Goal: Check status: Check status

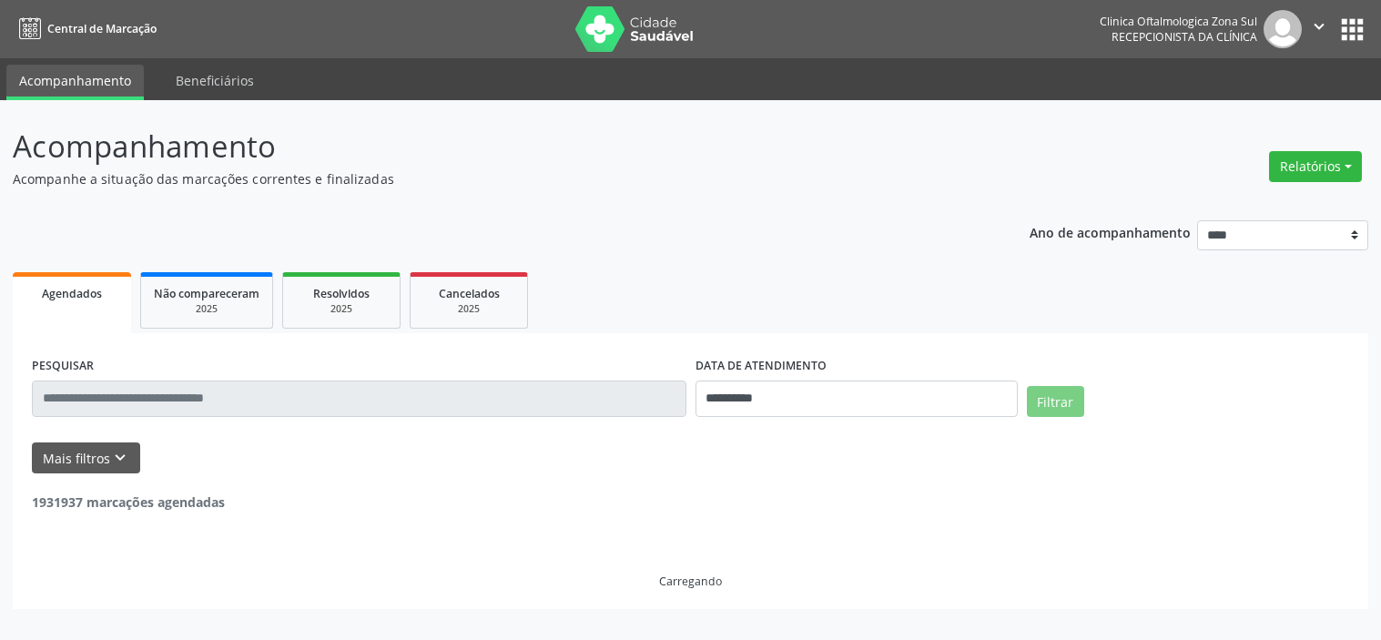
select select "*"
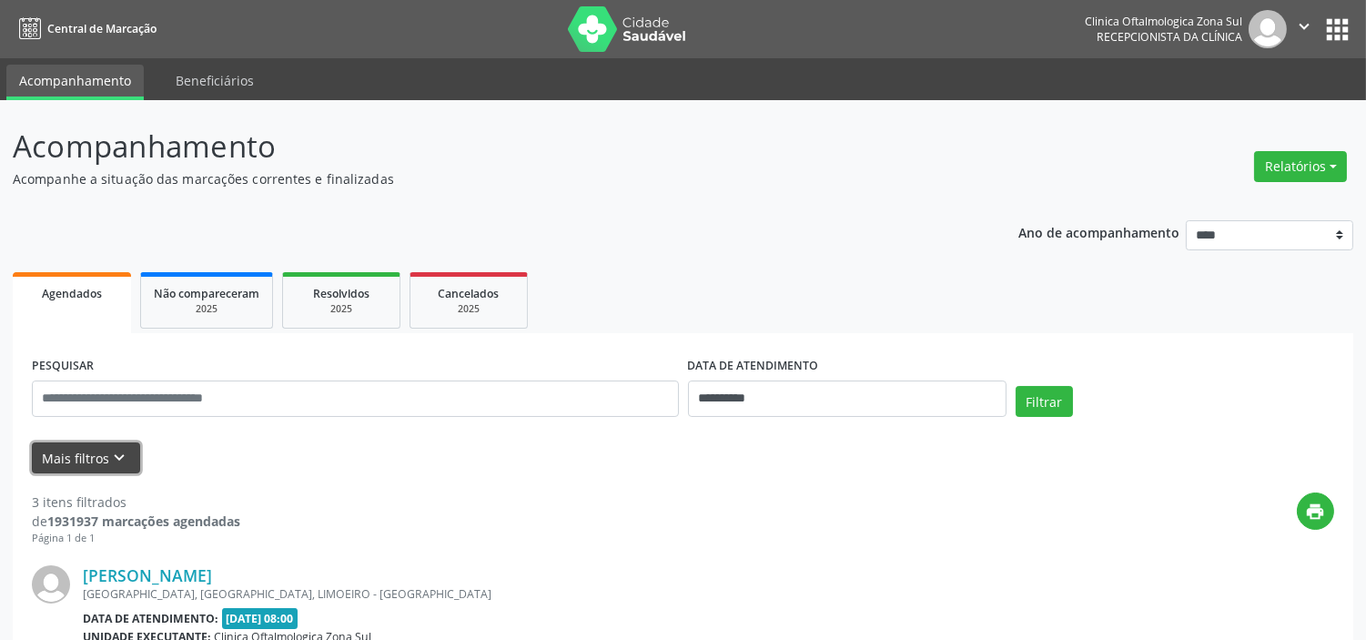
click at [69, 458] on button "Mais filtros keyboard_arrow_down" at bounding box center [86, 458] width 108 height 32
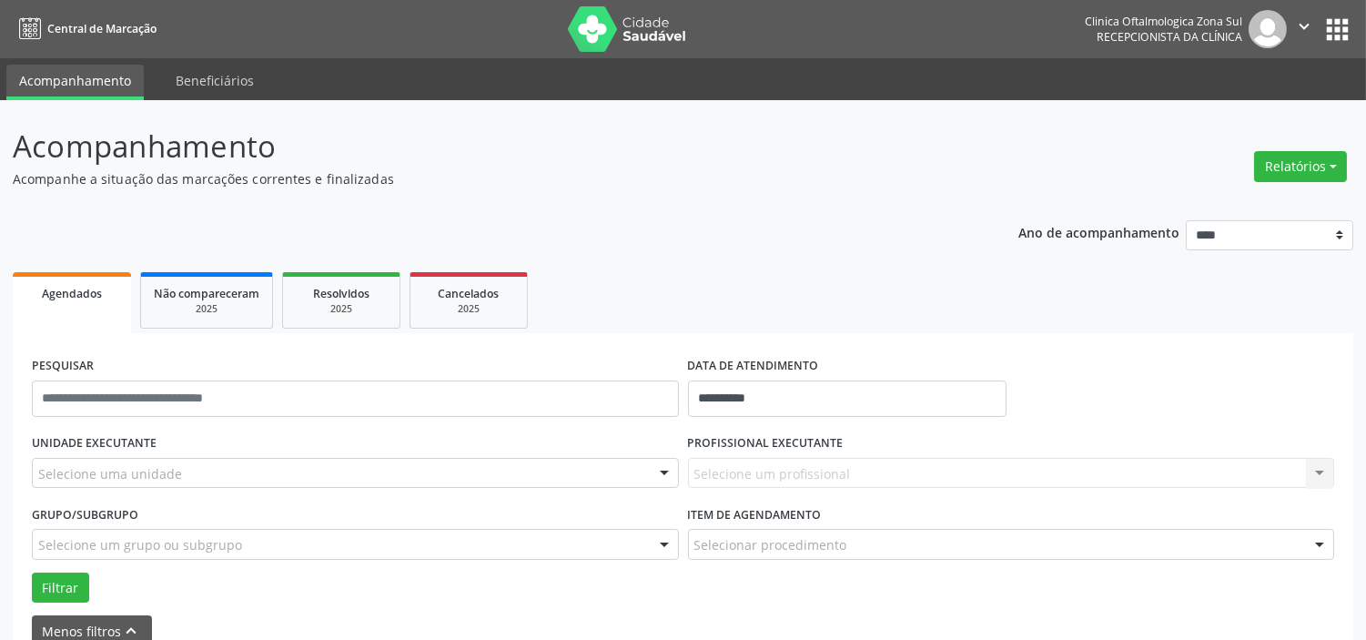
click at [126, 461] on div "Selecione uma unidade" at bounding box center [355, 473] width 647 height 31
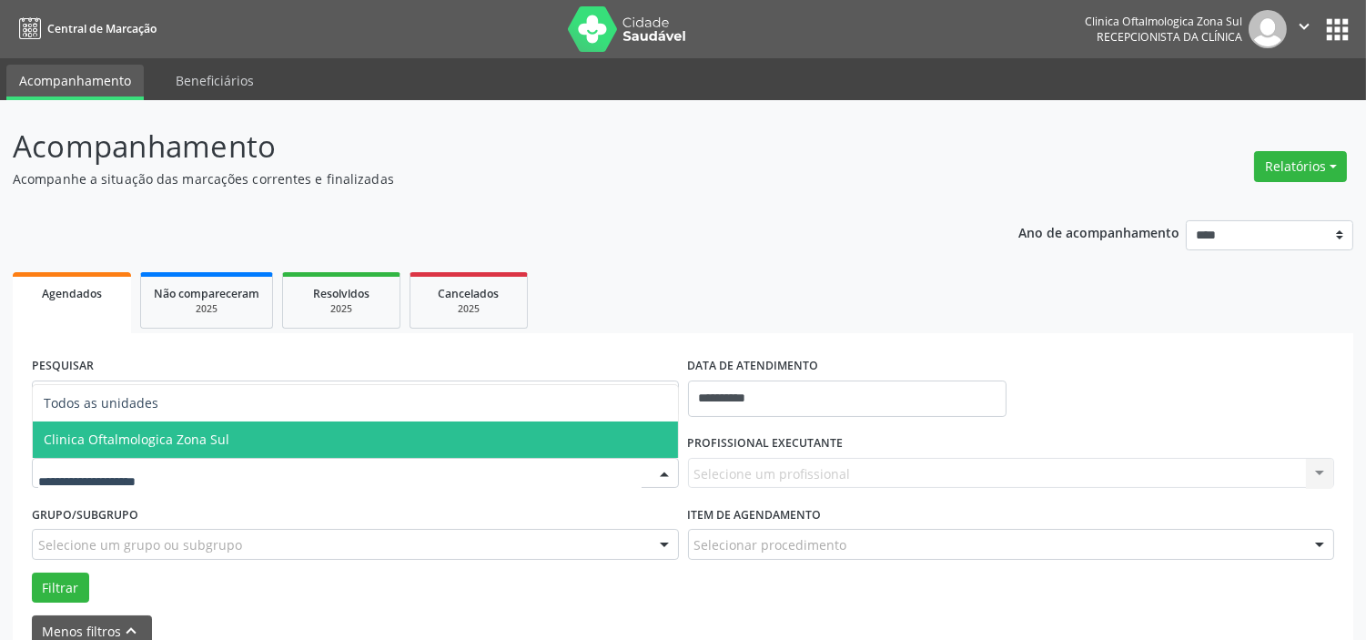
click at [140, 435] on span "Clinica Oftalmologica Zona Sul" at bounding box center [137, 438] width 186 height 17
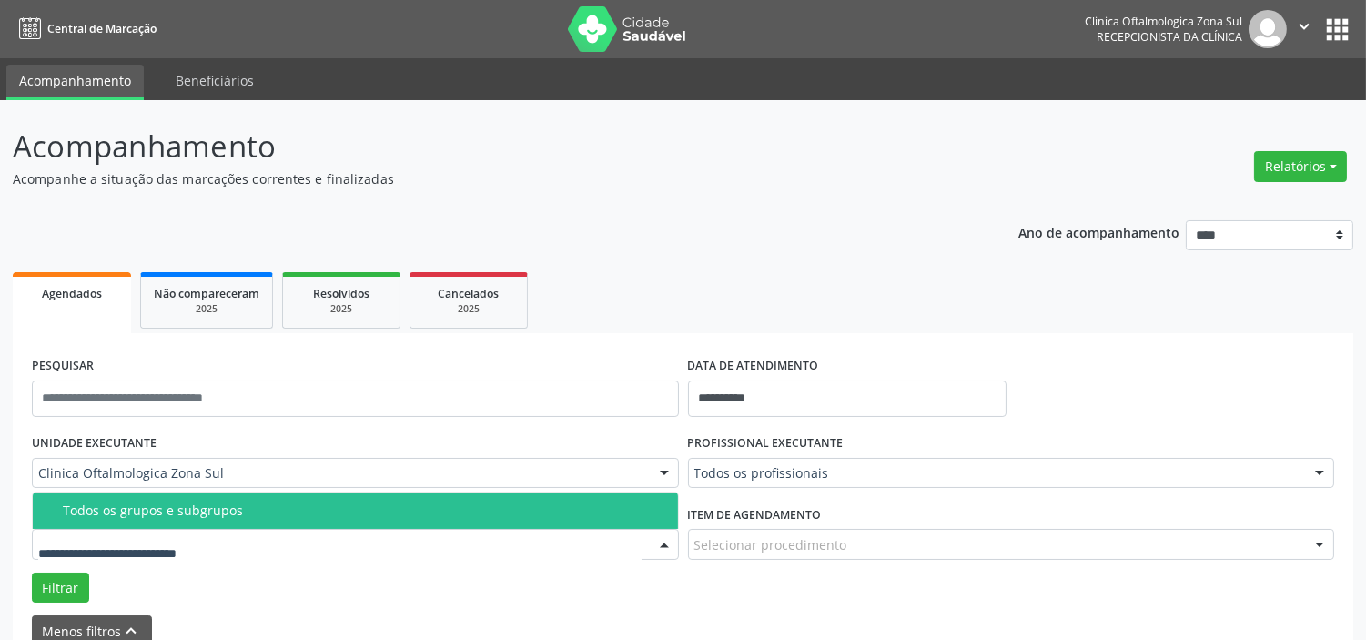
click at [211, 517] on span "Todos os grupos e subgrupos" at bounding box center [355, 510] width 645 height 36
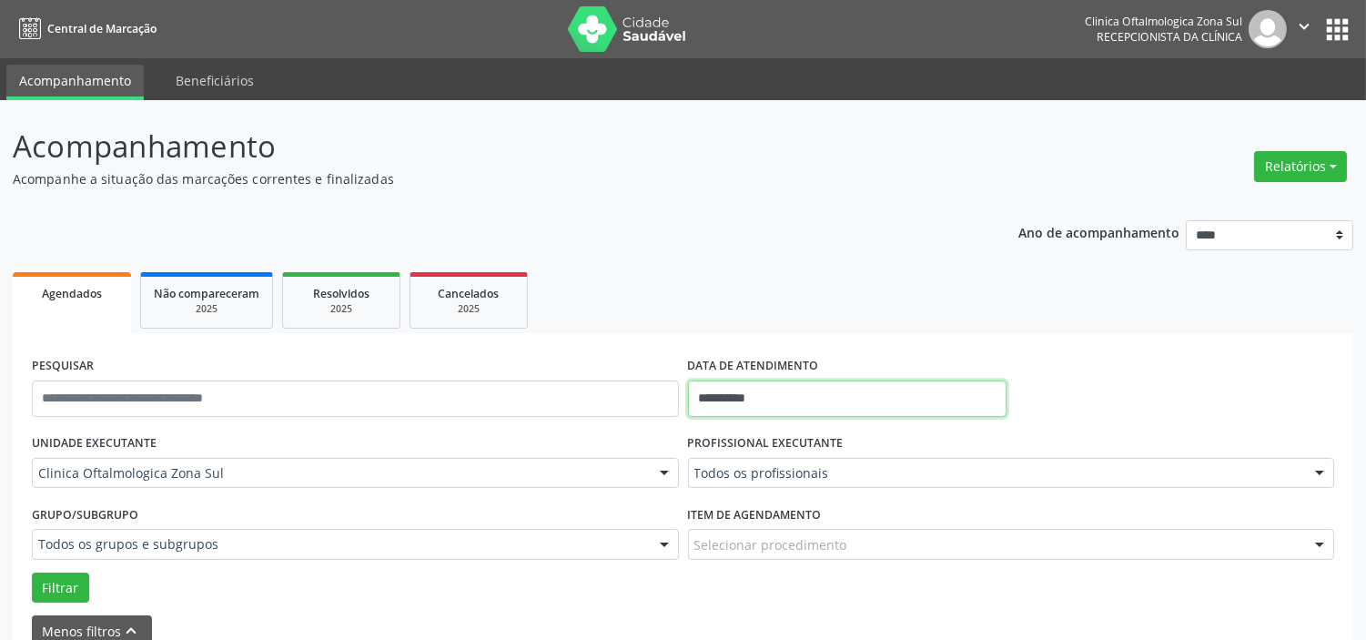
click at [805, 398] on input "**********" at bounding box center [847, 398] width 319 height 36
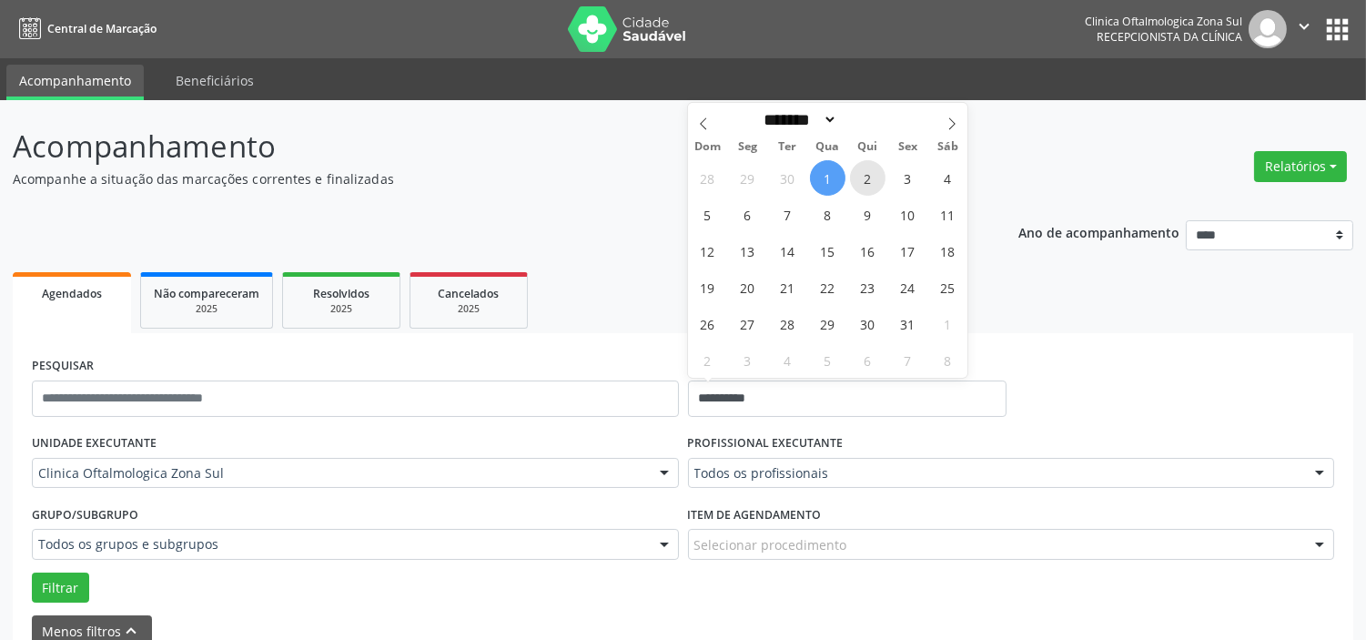
click at [865, 186] on span "2" at bounding box center [867, 177] width 35 height 35
type input "**********"
click at [951, 125] on icon at bounding box center [952, 123] width 13 height 13
select select "**"
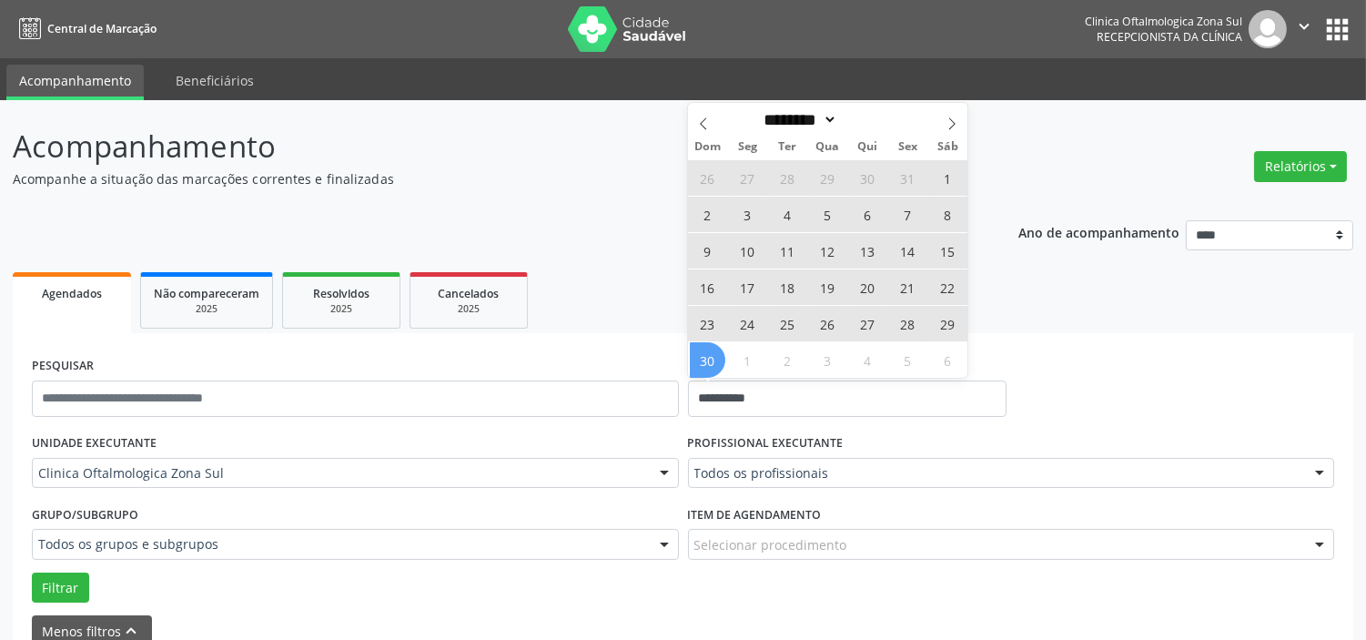
click at [715, 365] on span "30" at bounding box center [707, 359] width 35 height 35
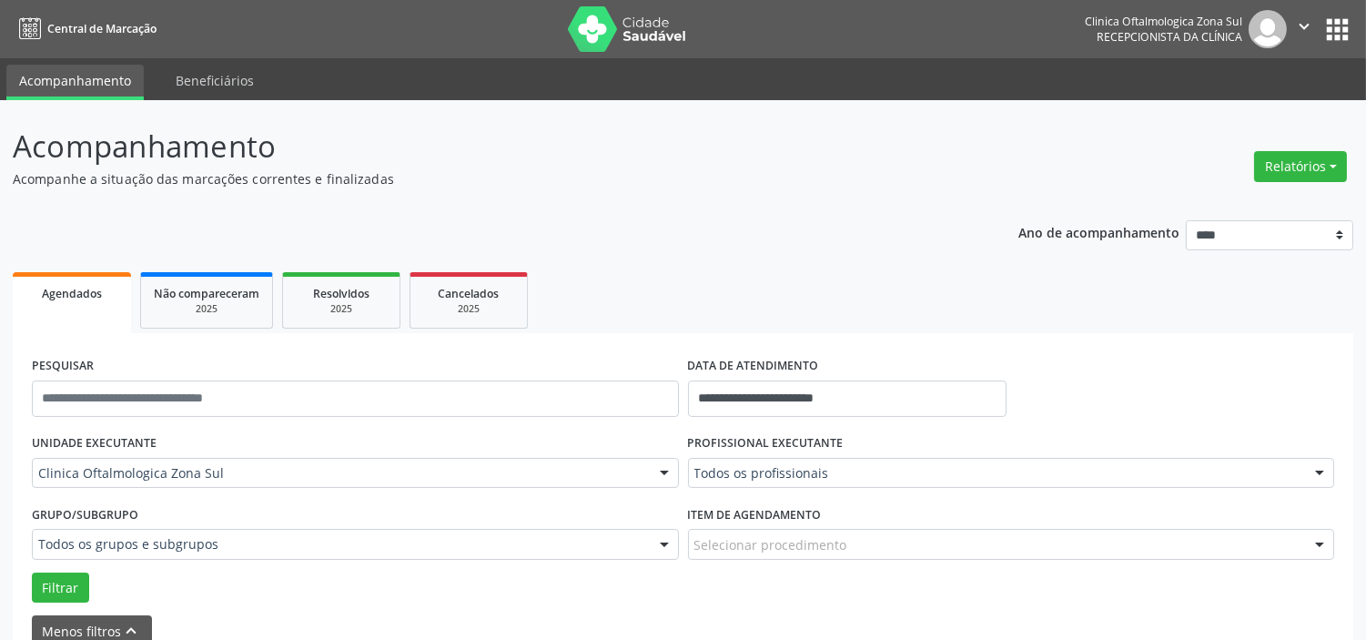
click at [742, 486] on div "Todos os profissionais" at bounding box center [1011, 473] width 647 height 31
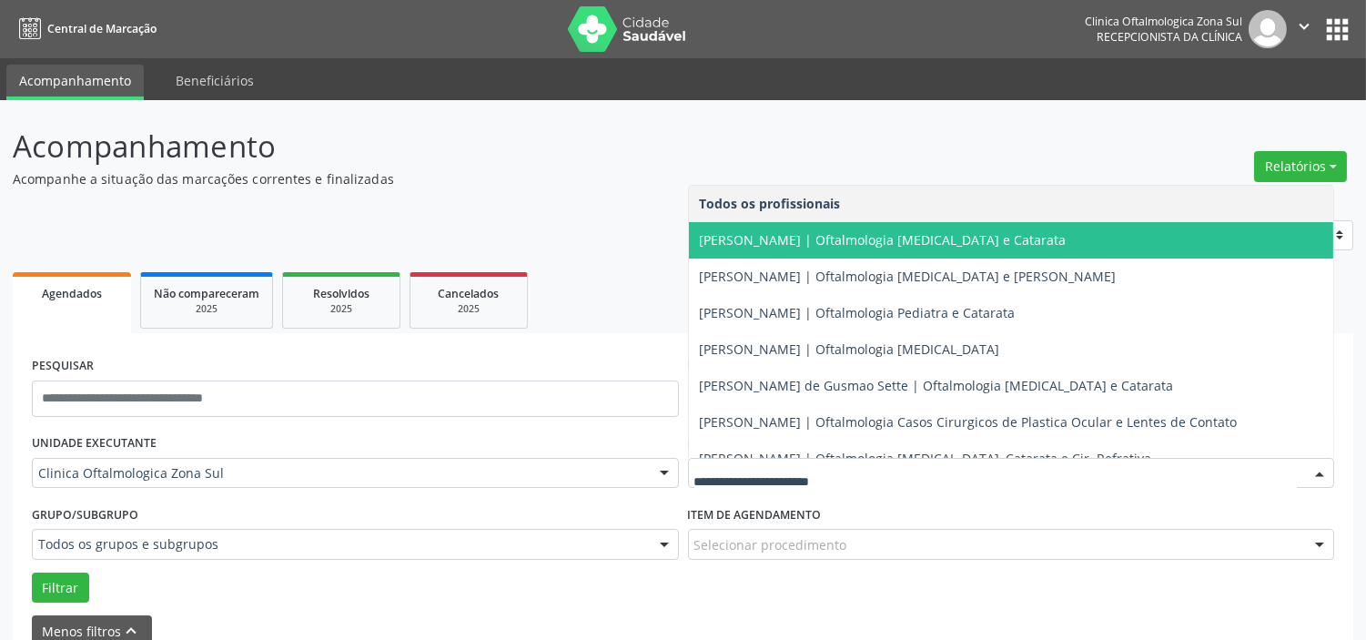
click at [764, 248] on span "[PERSON_NAME] | Oftalmologia [MEDICAL_DATA] e Catarata" at bounding box center [1011, 240] width 645 height 36
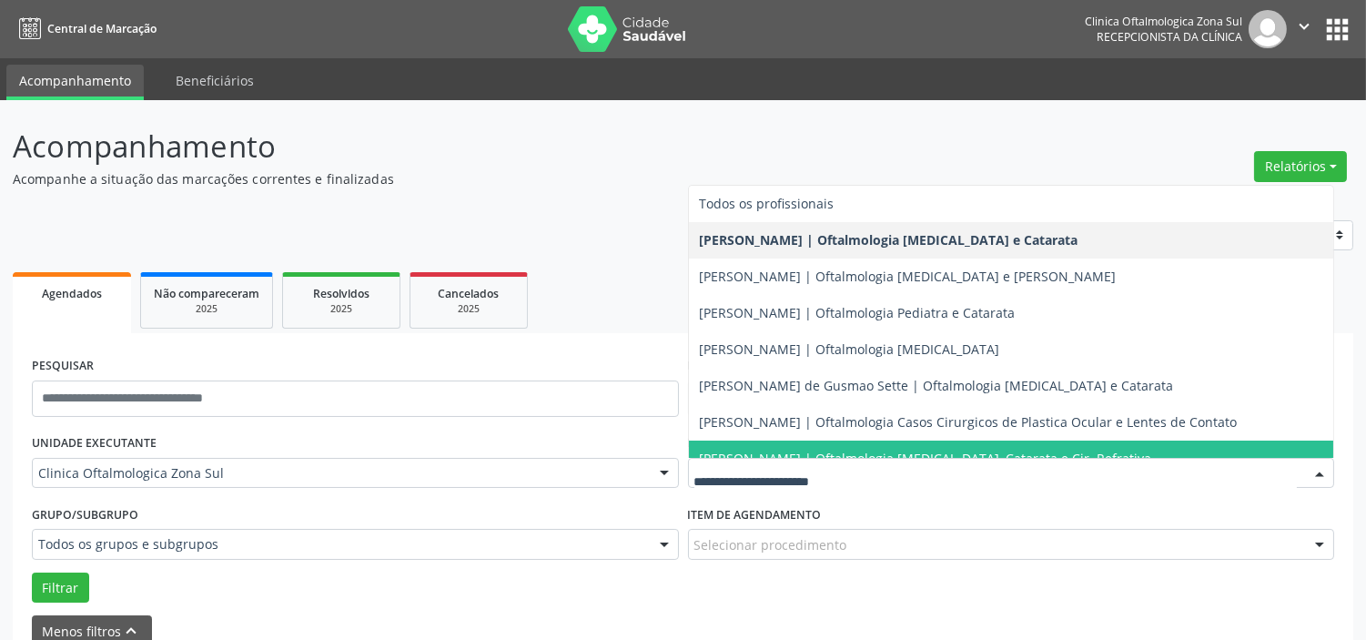
click at [763, 447] on span "[PERSON_NAME] | Oftalmologia [MEDICAL_DATA], Catarata e Cir. Refrativa" at bounding box center [1011, 458] width 645 height 36
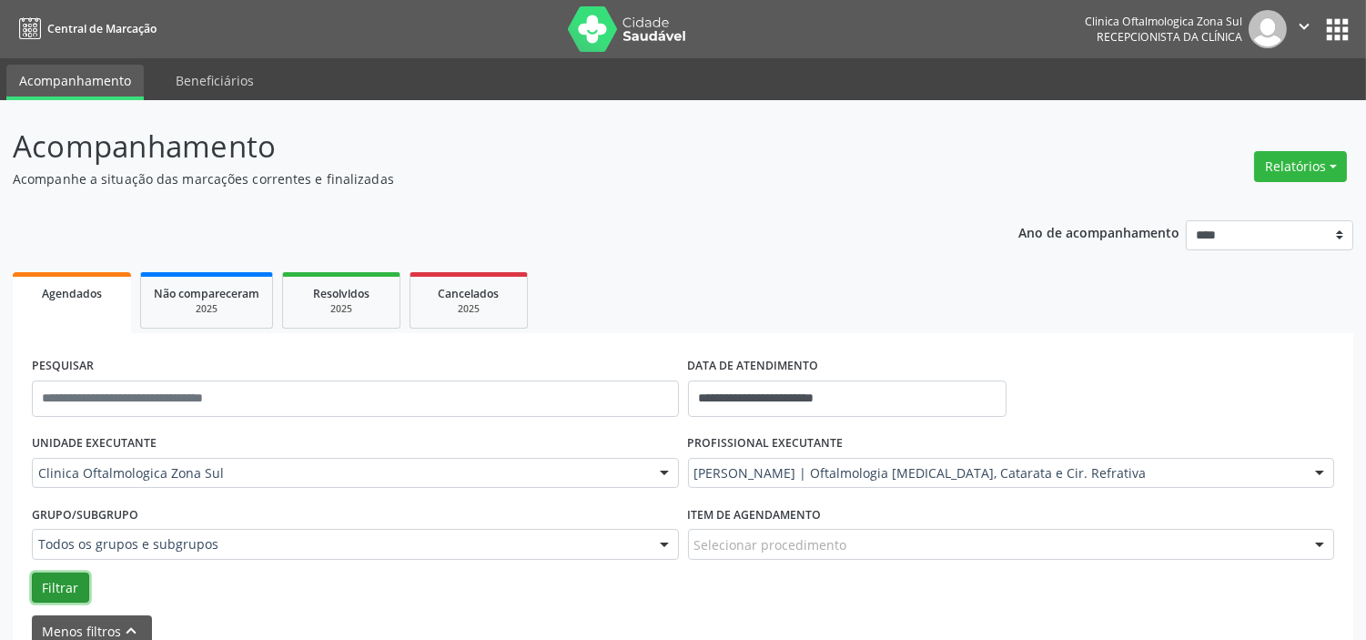
click at [58, 587] on button "Filtrar" at bounding box center [60, 587] width 57 height 31
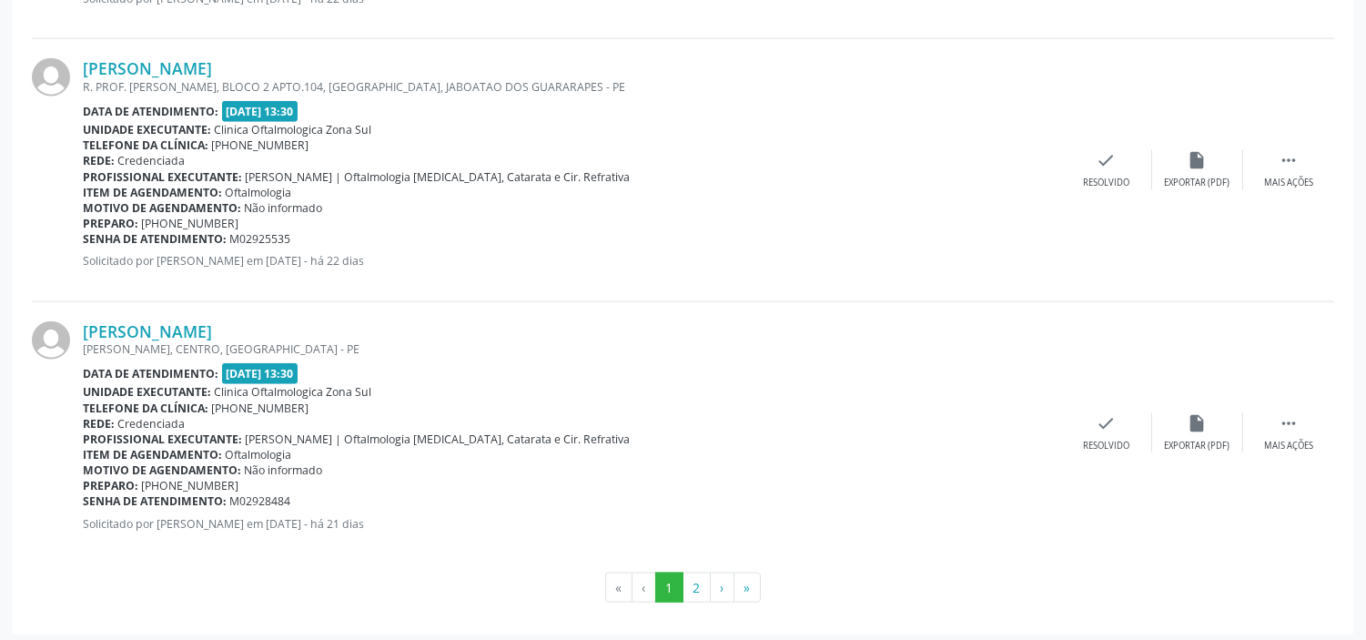
scroll to position [4160, 0]
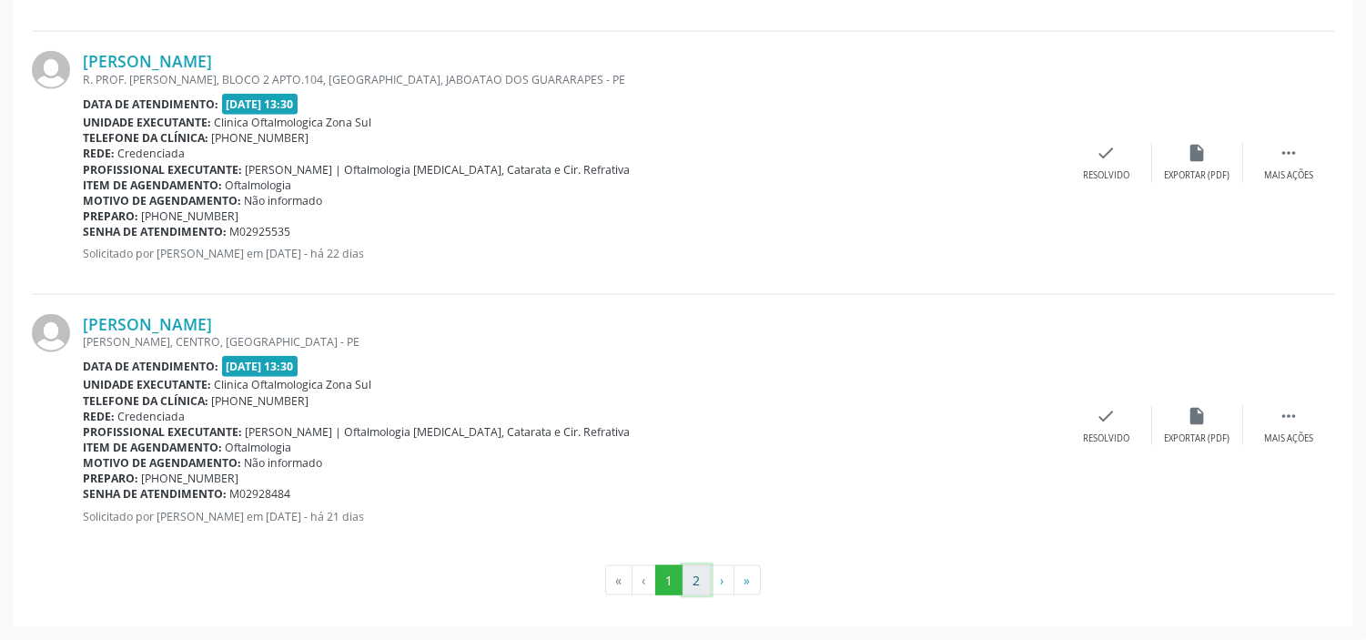
click at [702, 583] on button "2" at bounding box center [697, 580] width 28 height 31
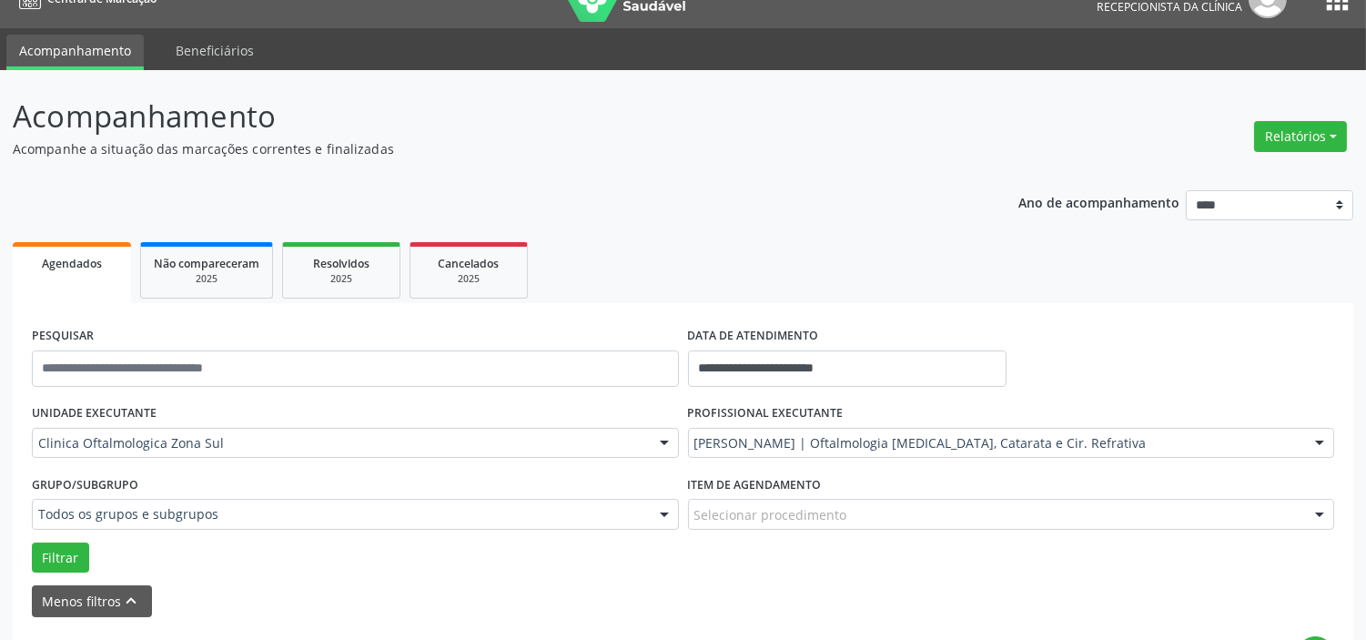
scroll to position [0, 0]
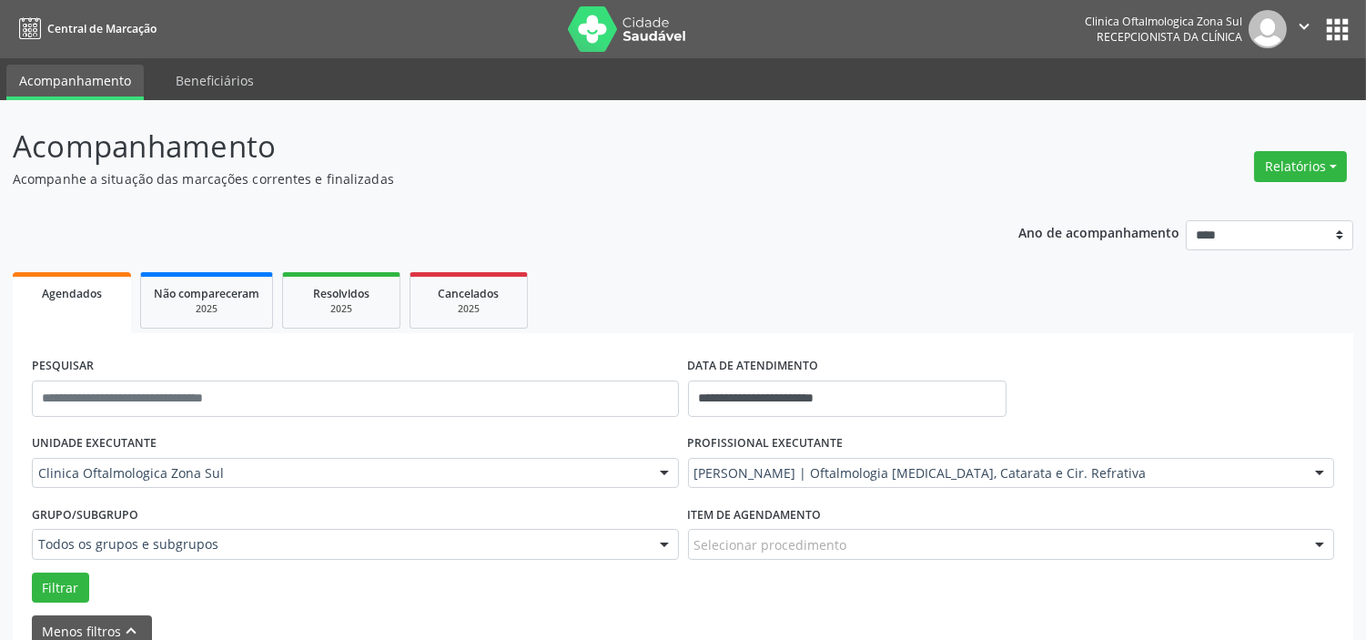
click at [1299, 27] on icon "" at bounding box center [1304, 26] width 20 height 20
click at [1235, 107] on link "Sair" at bounding box center [1258, 110] width 126 height 25
